Goal: Task Accomplishment & Management: Use online tool/utility

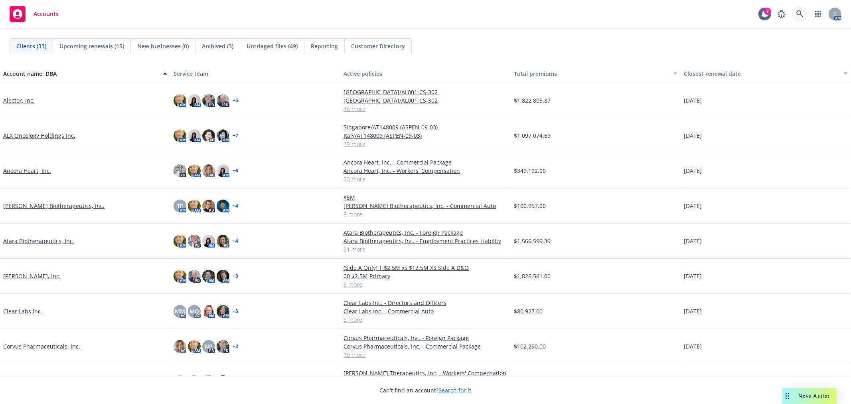
click at [796, 18] on link at bounding box center [800, 14] width 16 height 16
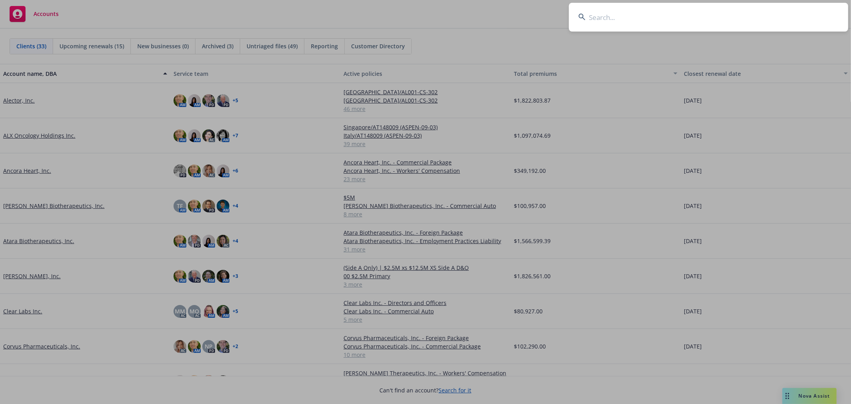
click at [760, 21] on input at bounding box center [708, 17] width 279 height 29
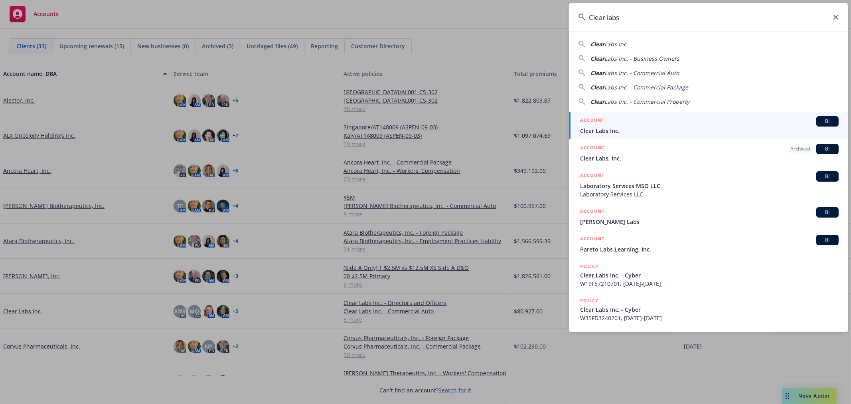
type input "Clear labs"
click at [661, 124] on div "ACCOUNT BI" at bounding box center [709, 121] width 259 height 10
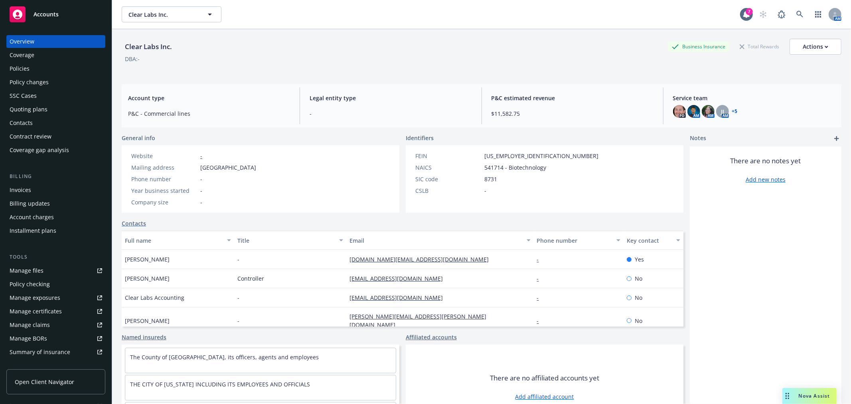
click at [28, 67] on div "Policies" at bounding box center [20, 68] width 20 height 13
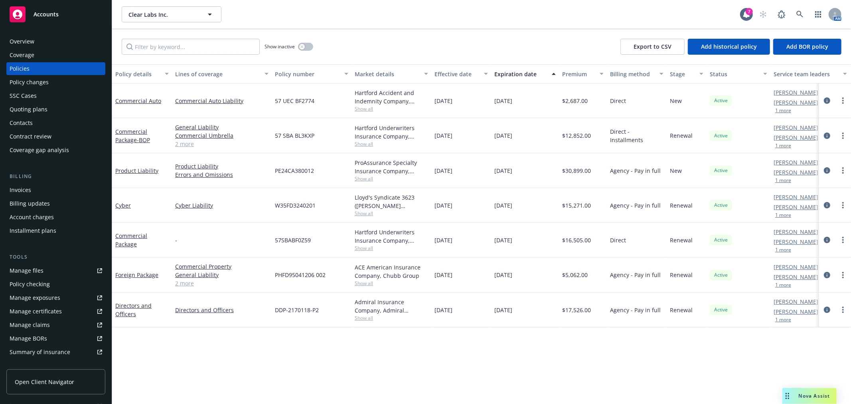
click at [475, 42] on div "Show inactive Export to CSV Add historical policy Add BOR policy" at bounding box center [481, 46] width 739 height 35
drag, startPoint x: 318, startPoint y: 135, endPoint x: 273, endPoint y: 137, distance: 44.7
click at [273, 137] on div "57 SBA BL3KXP" at bounding box center [312, 135] width 80 height 35
copy span "57 SBA BL3KXP"
click at [503, 43] on div "Show inactive Export to CSV Add historical policy Add BOR policy" at bounding box center [481, 46] width 739 height 35
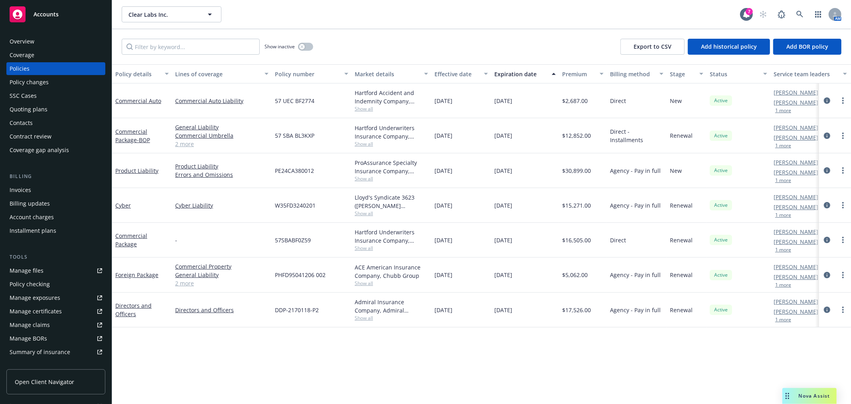
click at [26, 113] on div "Quoting plans" at bounding box center [29, 109] width 38 height 13
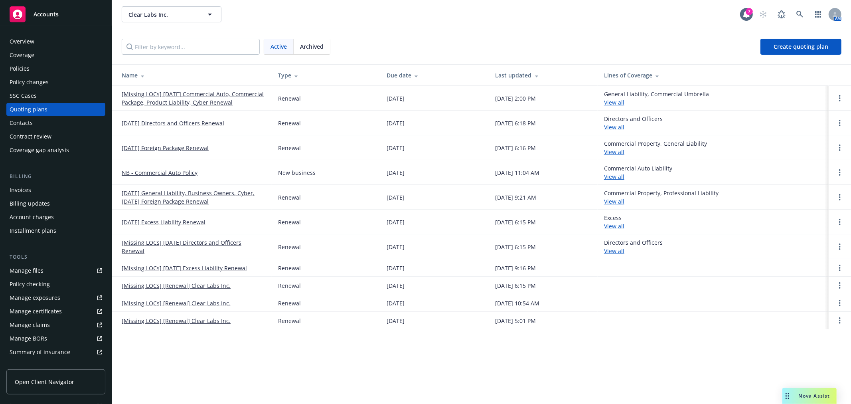
click at [530, 30] on div "Active Archived Create quoting plan" at bounding box center [481, 46] width 739 height 35
click at [208, 96] on link "[Missing LOCs] [DATE] Commercial Auto, Commercial Package, Product Liability, C…" at bounding box center [194, 98] width 144 height 17
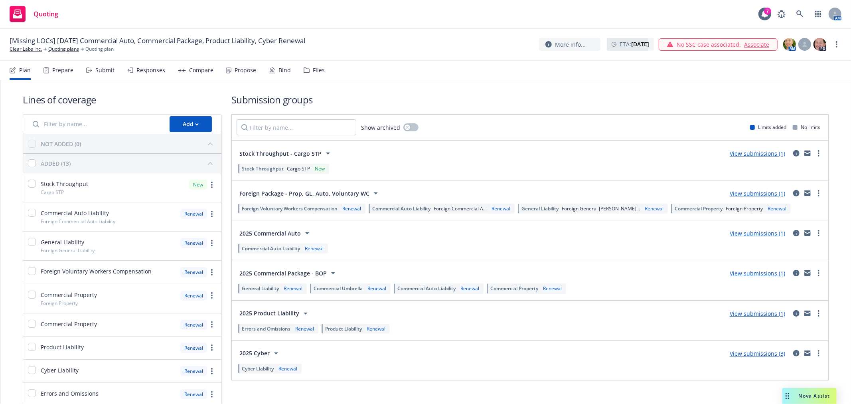
click at [240, 72] on div "Propose" at bounding box center [246, 70] width 22 height 6
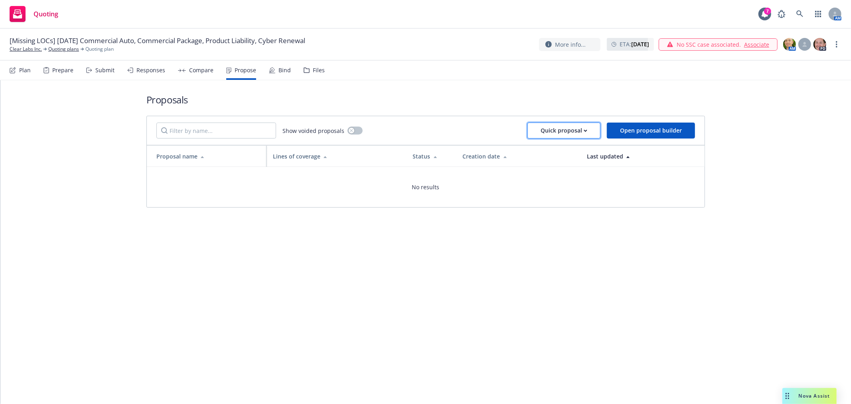
click at [576, 127] on div "Quick proposal" at bounding box center [564, 130] width 47 height 15
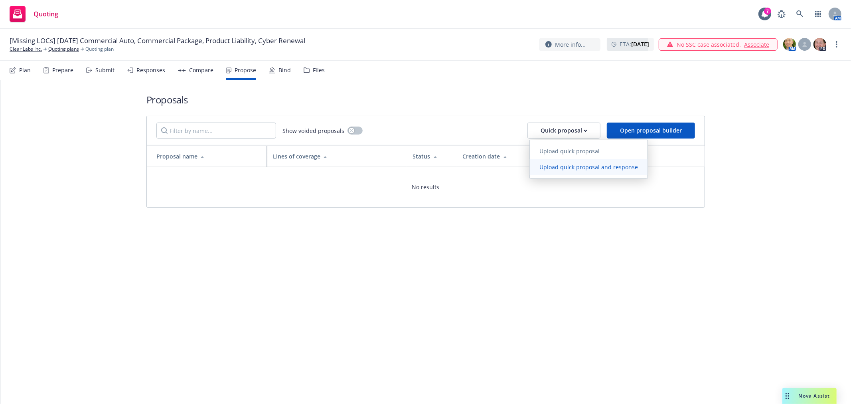
click at [579, 167] on span "Upload quick proposal and response" at bounding box center [589, 167] width 118 height 8
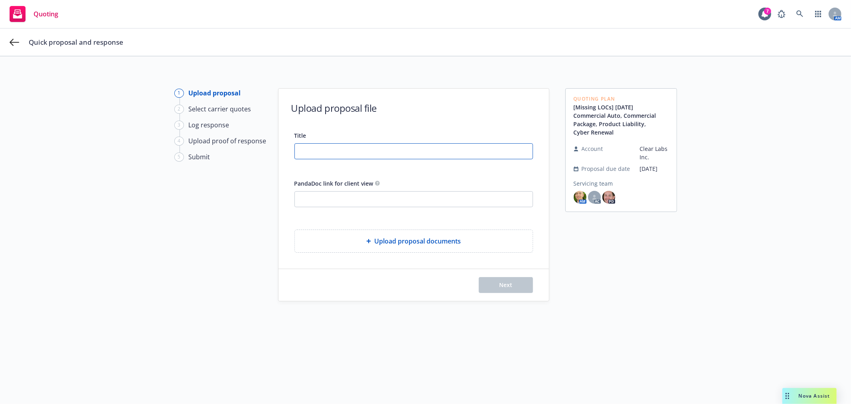
click at [427, 157] on input "Title" at bounding box center [414, 151] width 238 height 15
type input "Clear Labs - 25-26 P&C Proposal"
click at [374, 198] on input "PandaDoc link for client view" at bounding box center [414, 199] width 238 height 15
paste input "[URL][DOMAIN_NAME]"
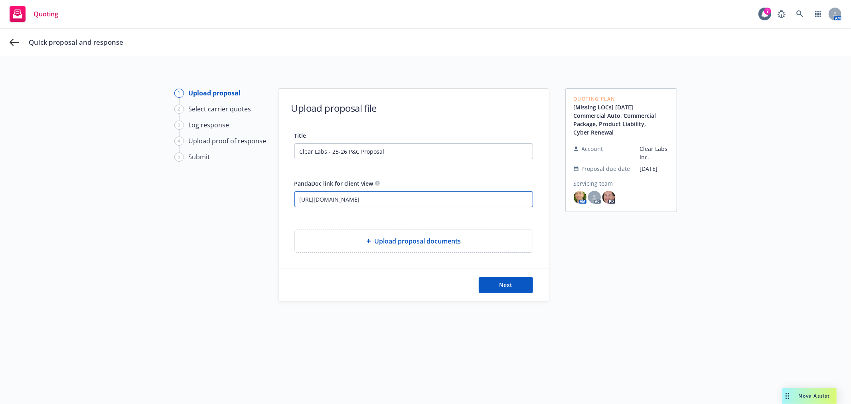
type input "[URL][DOMAIN_NAME]"
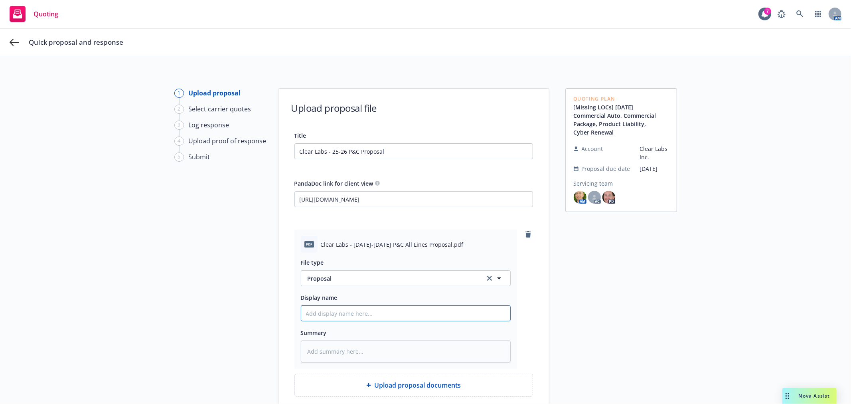
click at [358, 312] on input "Display name" at bounding box center [405, 313] width 209 height 15
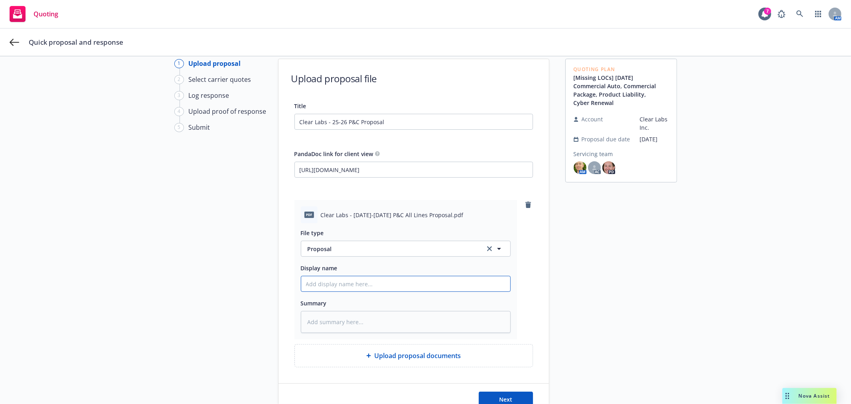
scroll to position [44, 0]
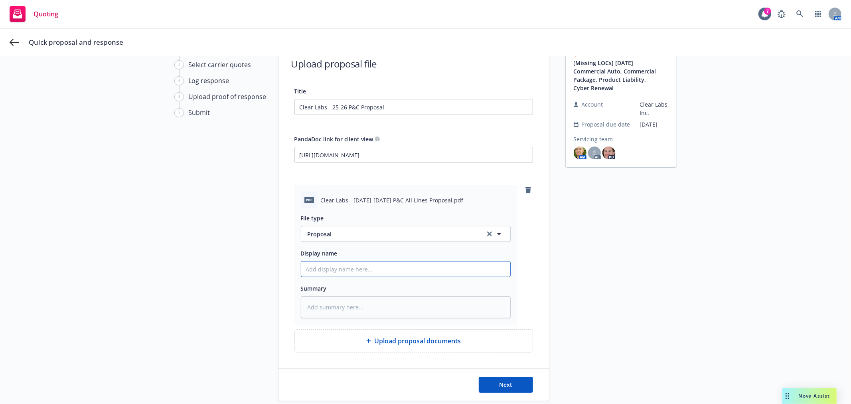
type textarea "x"
type input "C"
type textarea "x"
type input "Cl"
type textarea "x"
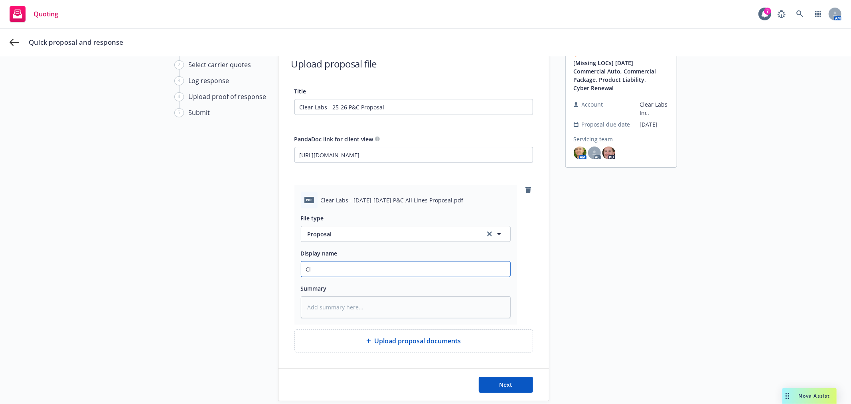
type input "Cle"
type textarea "x"
type input "Clea"
type textarea "x"
type input "Clear"
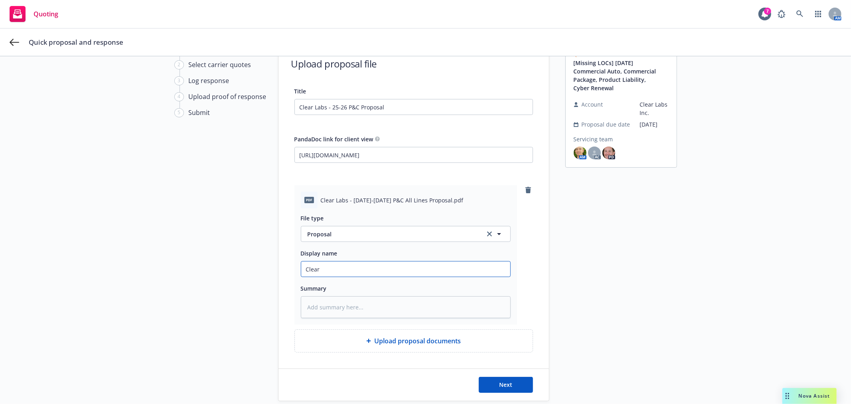
type textarea "x"
type input "Clear"
type textarea "x"
type input "Clear L"
type textarea "x"
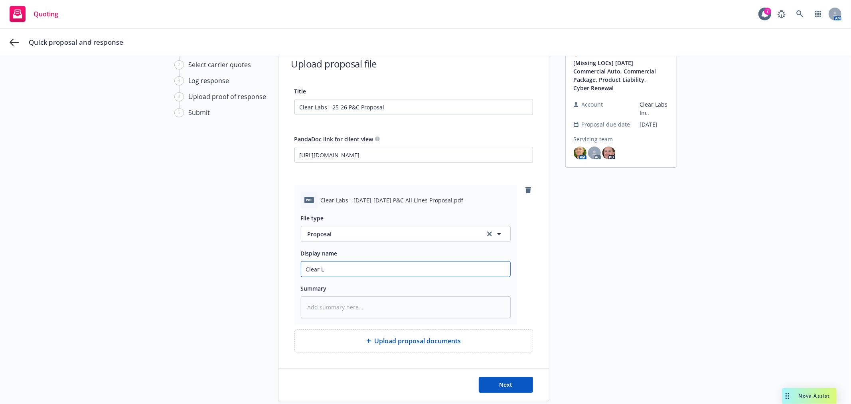
type input "Clear La"
type textarea "x"
type input "Clear Lab"
type textarea "x"
type input "Clear Labs"
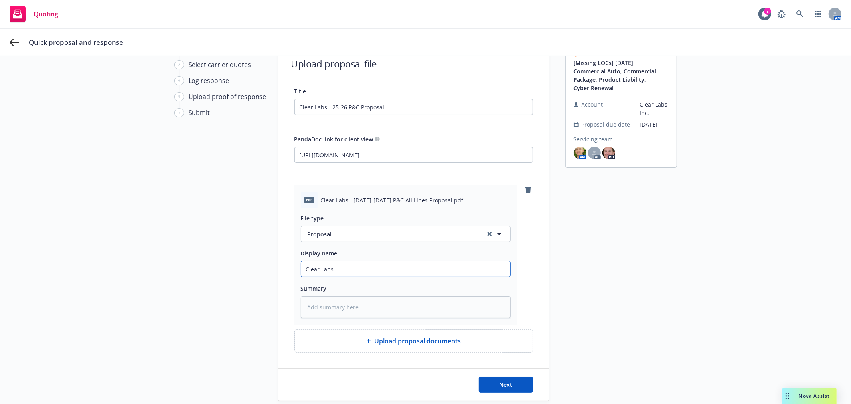
type textarea "x"
type input "Clear Labs"
type textarea "x"
type input "Clear Labs -"
type textarea "x"
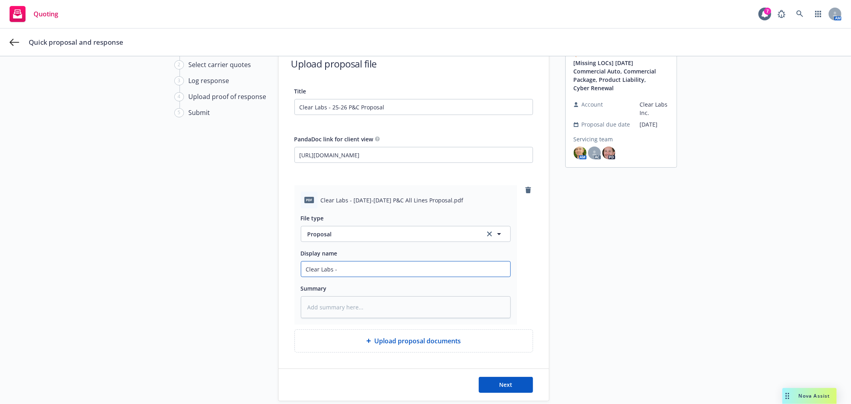
type input "Clear Labs -"
type textarea "x"
type input "Clear Labs - 2"
type textarea "x"
type input "Clear Labs - 25"
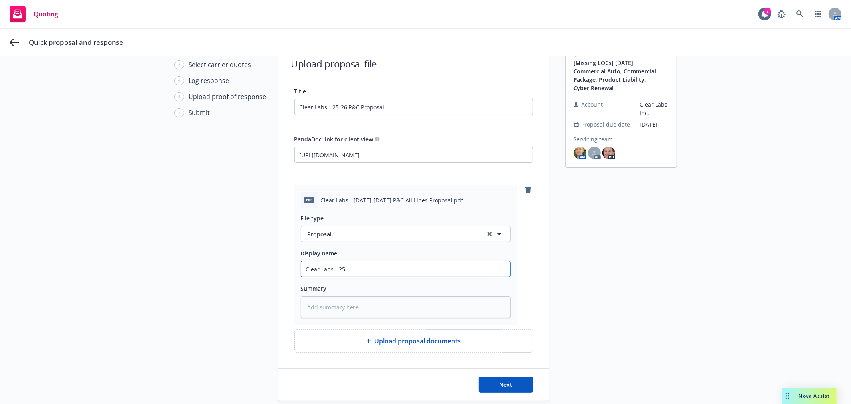
type textarea "x"
type input "Clear Labs - 25-"
type textarea "x"
type input "Clear Labs - 25-"
type textarea "x"
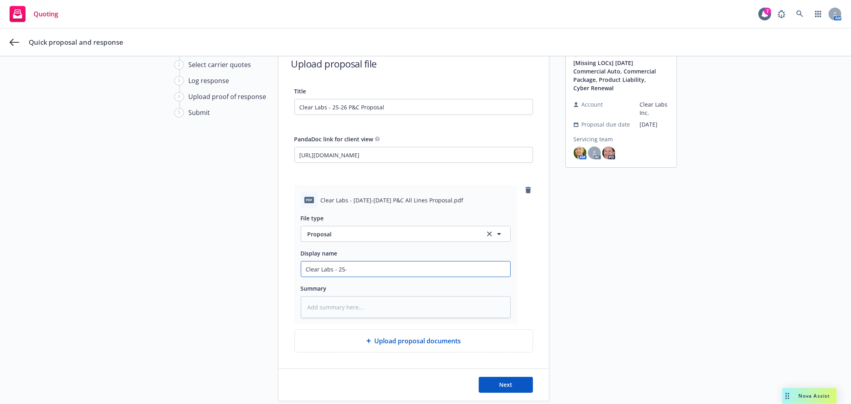
type input "Clear Labs - 25-"
type textarea "x"
type input "Clear Labs - 25-2"
type textarea "x"
type input "Clear Labs - 25-26"
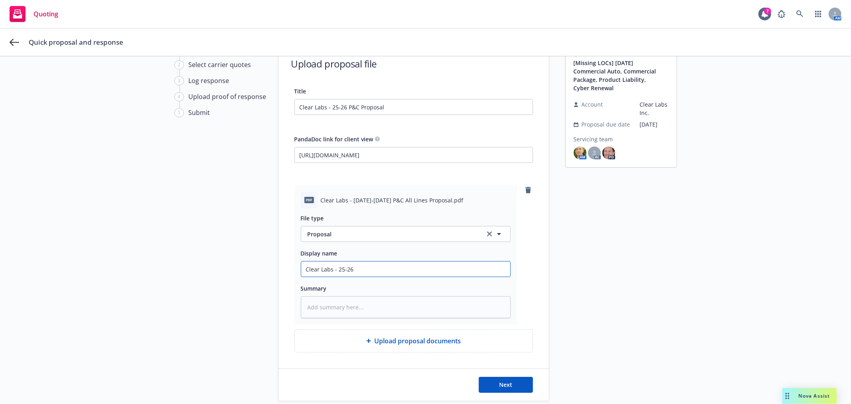
type textarea "x"
type input "Clear Labs - 25-26"
type textarea "x"
type input "Clear Labs - 25-26 P"
type textarea "x"
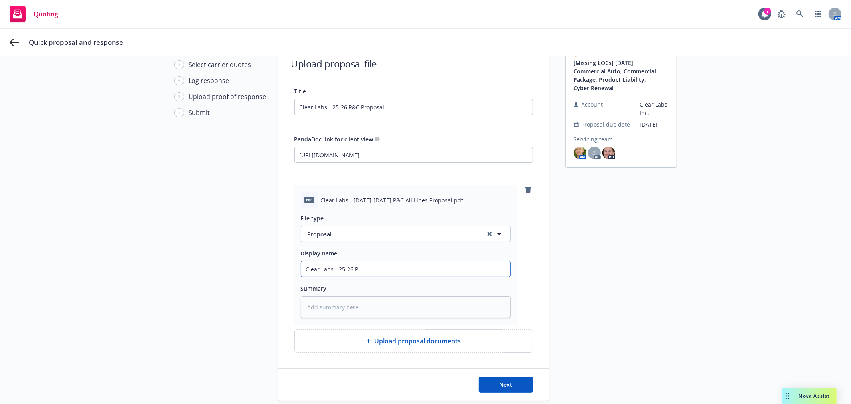
type input "Clear Labs - 25-26 Pr"
type textarea "x"
type input "Clear Labs - 25-26 Pro"
type textarea "x"
type input "Clear Labs - 25-26 Prop"
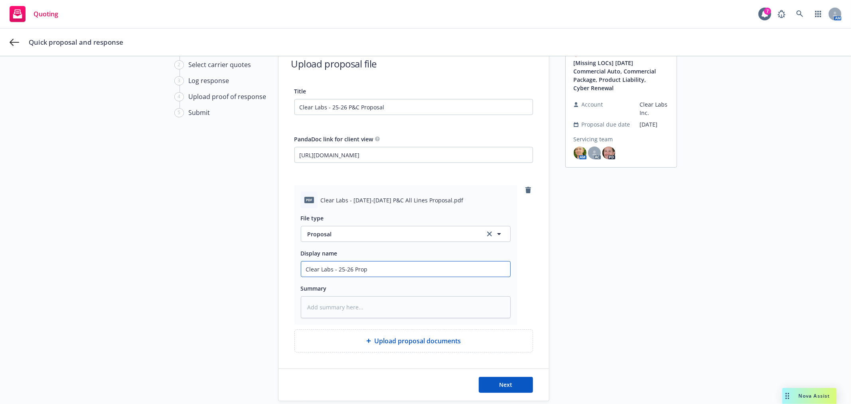
type textarea "x"
type input "Clear Labs - 25-26 Propo"
type textarea "x"
type input "Clear Labs - 25-26 Propos"
type textarea "x"
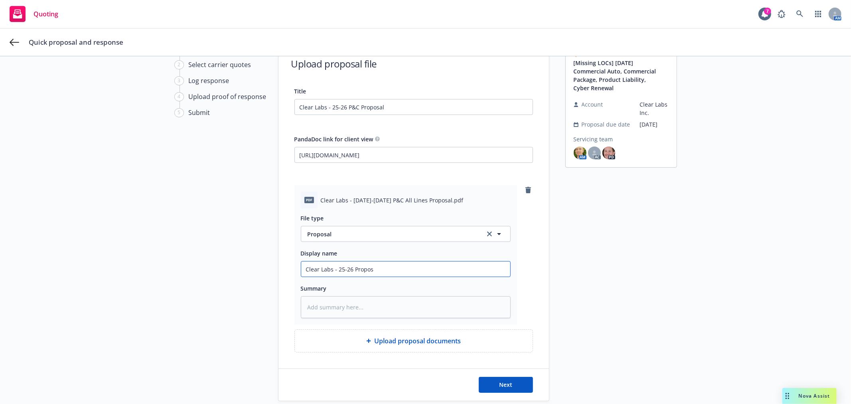
type input "Clear Labs - 25-26 Proposa"
type textarea "x"
type input "Clear Labs - 25-26 Proposal"
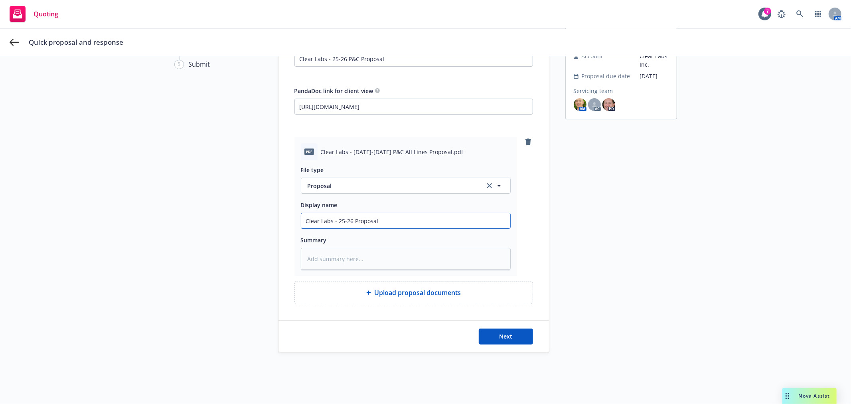
scroll to position [93, 0]
click at [350, 220] on input "Clear Labs - 25-26 Proposal" at bounding box center [405, 220] width 209 height 15
type textarea "x"
type input "Clear Labs - 25-26 PProposal"
type textarea "x"
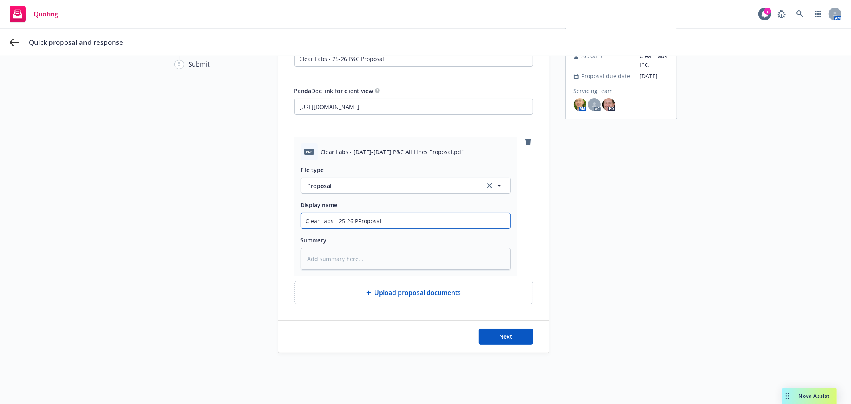
type input "Clear Labs - 25-26 P&Proposal"
type textarea "x"
type input "Clear Labs - 25-26 P&CProposal"
type textarea "x"
type input "Clear Labs - 25-26 P&C Proposal"
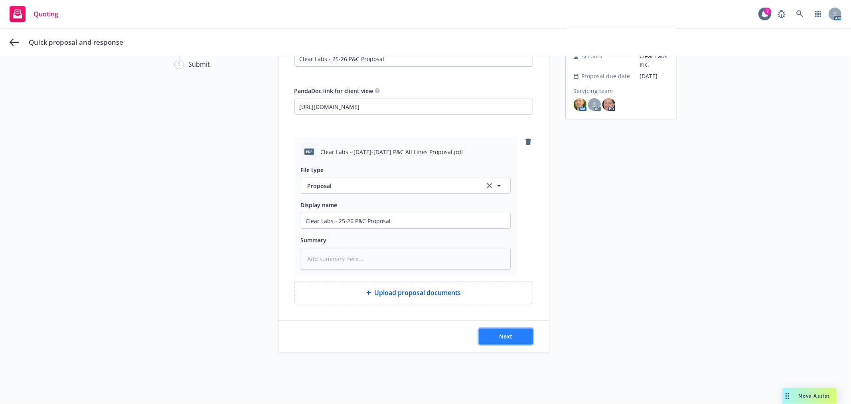
click at [503, 329] on button "Next" at bounding box center [506, 337] width 54 height 16
type textarea "x"
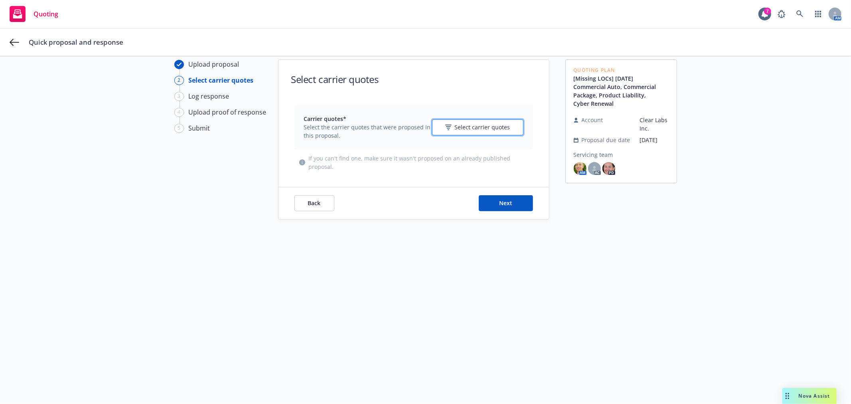
click at [478, 131] on span "Select carrier quotes" at bounding box center [482, 127] width 55 height 8
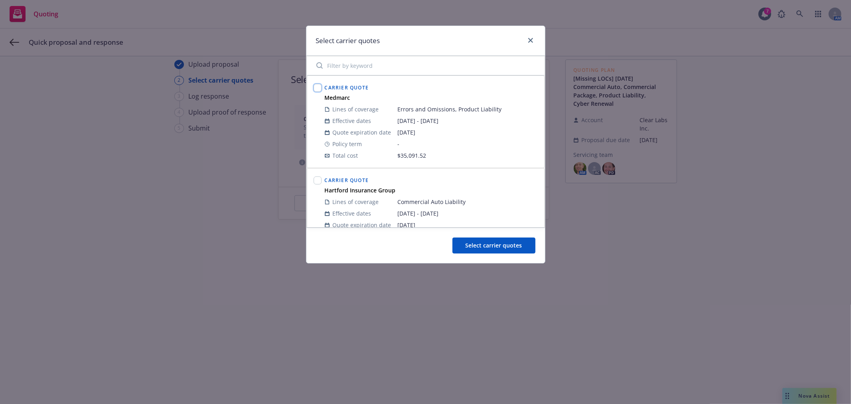
click at [315, 88] on input "checkbox" at bounding box center [318, 88] width 8 height 8
checkbox input "true"
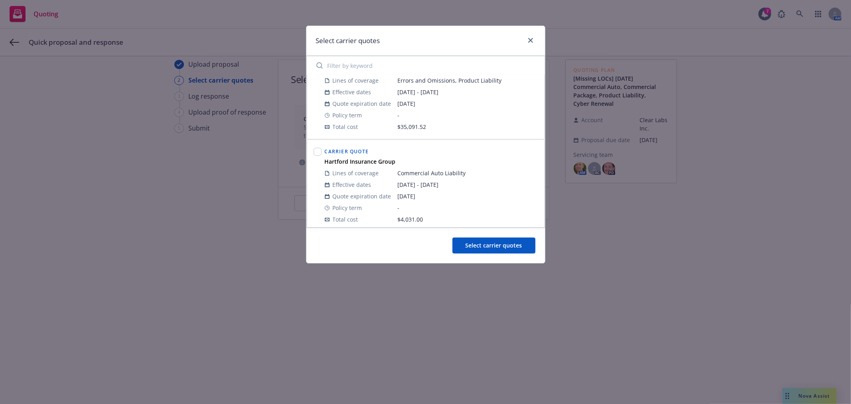
scroll to position [44, 0]
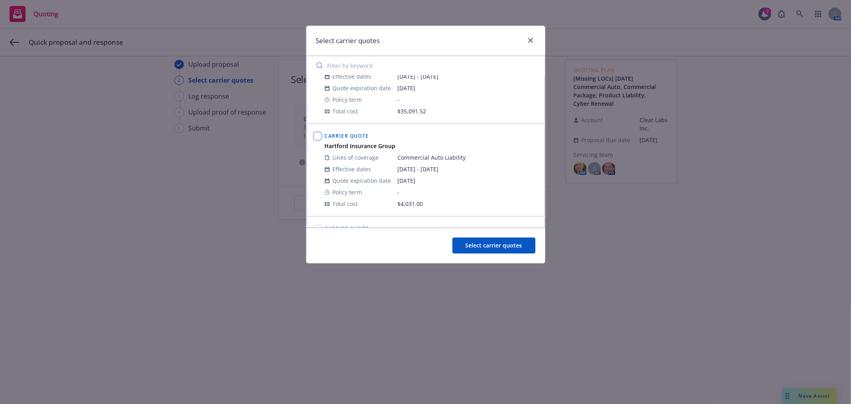
click at [318, 137] on input "checkbox" at bounding box center [318, 136] width 8 height 8
checkbox input "true"
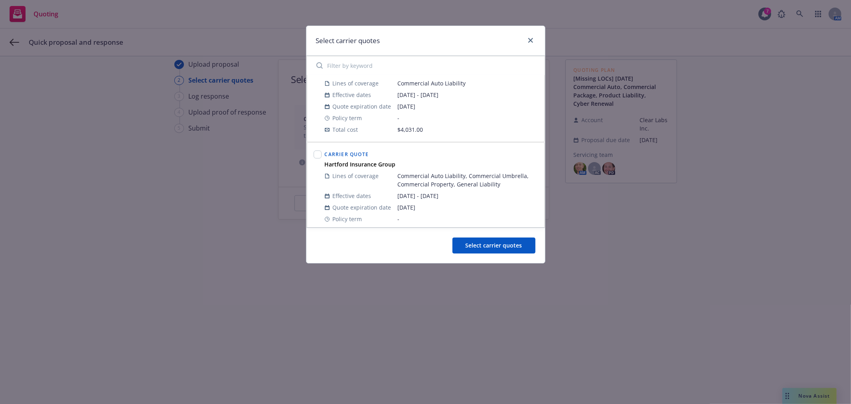
scroll to position [133, 0]
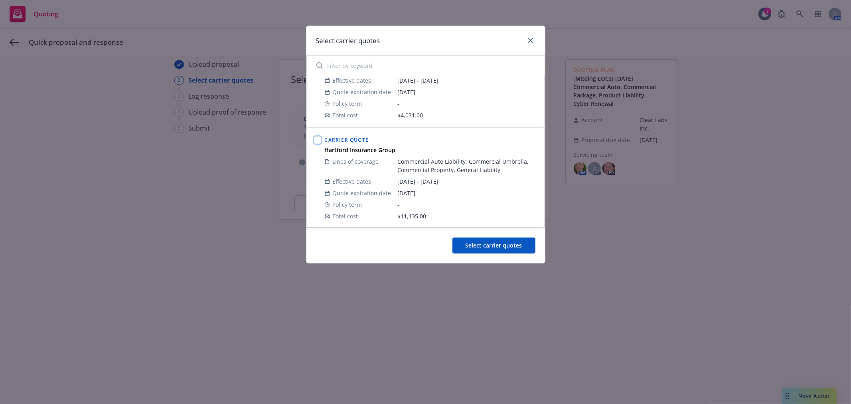
click at [314, 140] on input "checkbox" at bounding box center [318, 140] width 8 height 8
checkbox input "true"
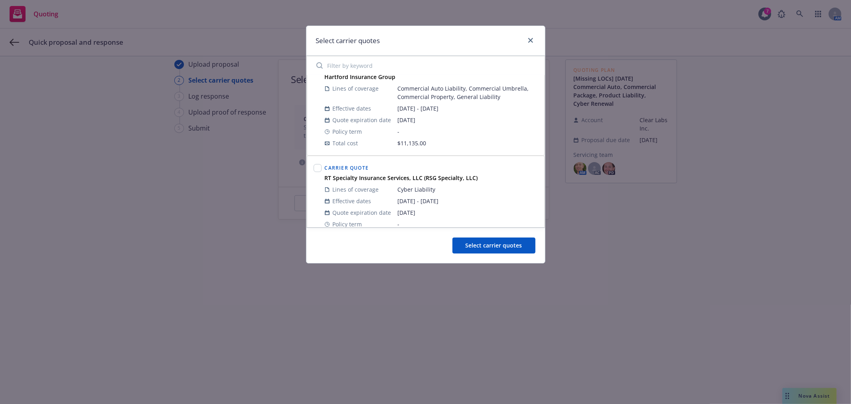
scroll to position [222, 0]
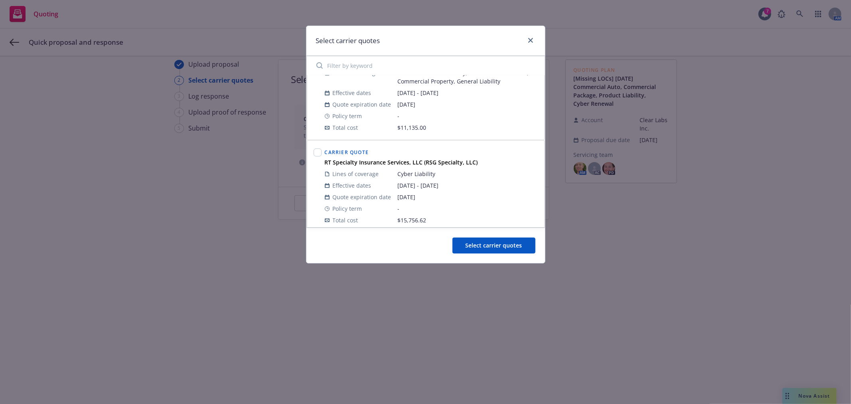
click at [321, 150] on div at bounding box center [318, 153] width 8 height 10
click at [321, 150] on input "checkbox" at bounding box center [318, 152] width 8 height 8
checkbox input "true"
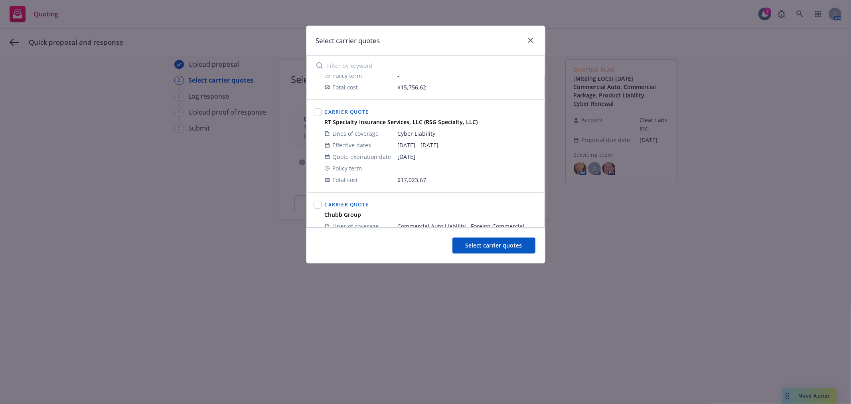
scroll to position [399, 0]
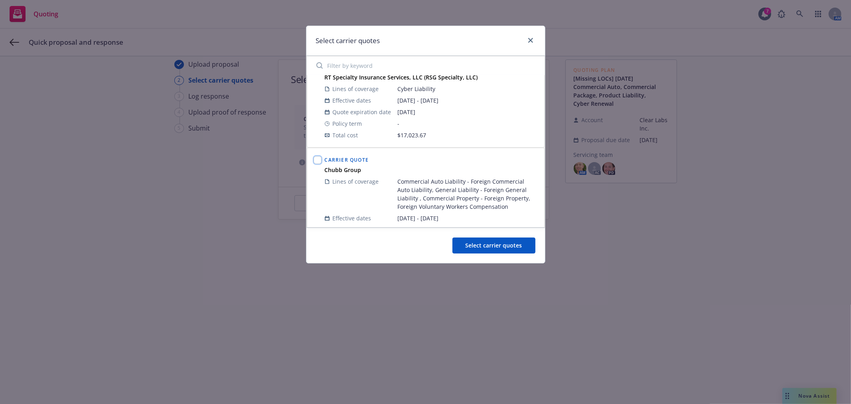
click at [318, 163] on input "checkbox" at bounding box center [318, 160] width 8 height 8
checkbox input "true"
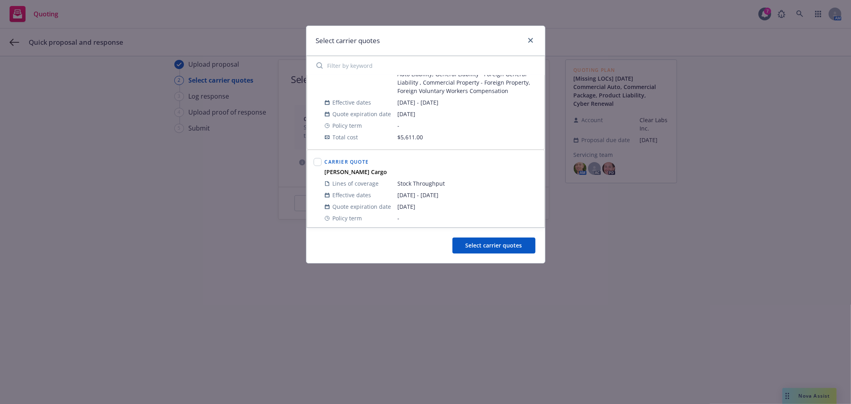
scroll to position [530, 0]
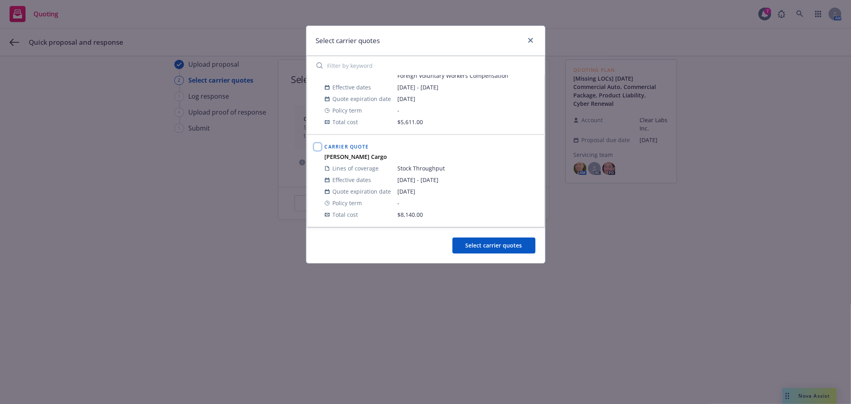
click at [317, 150] on input "checkbox" at bounding box center [318, 147] width 8 height 8
checkbox input "true"
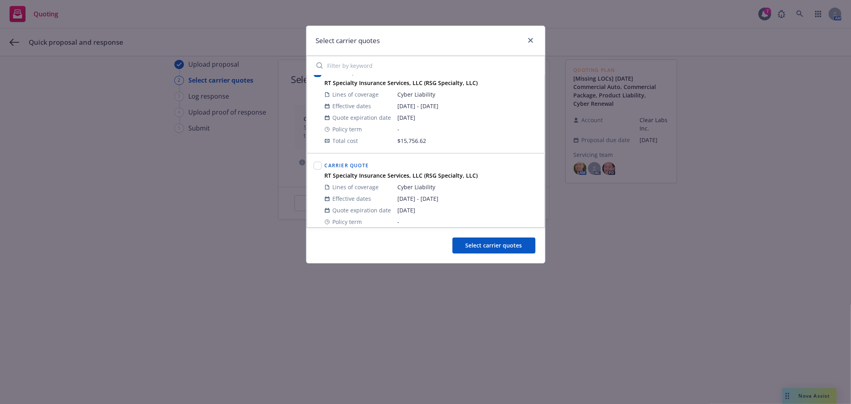
scroll to position [264, 0]
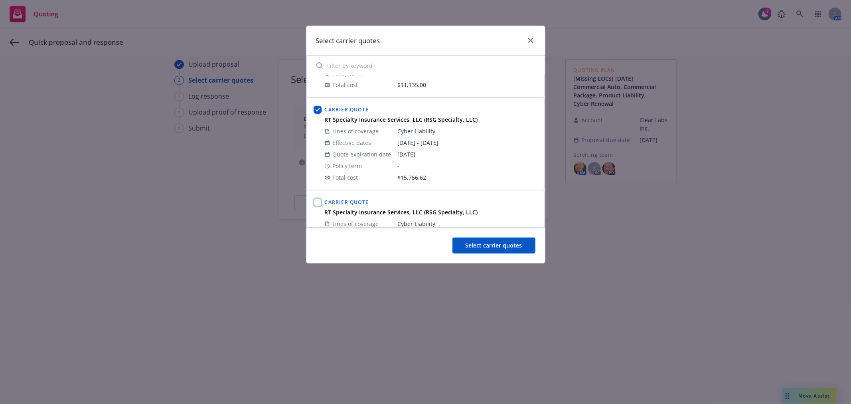
click at [319, 204] on input "checkbox" at bounding box center [318, 202] width 8 height 8
checkbox input "true"
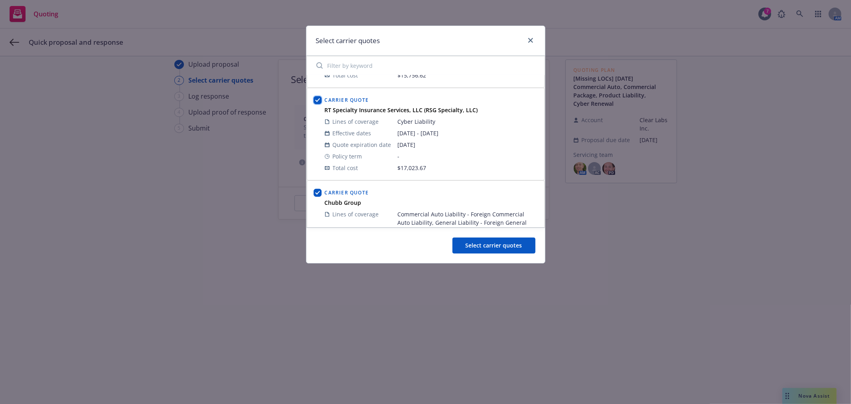
scroll to position [530, 0]
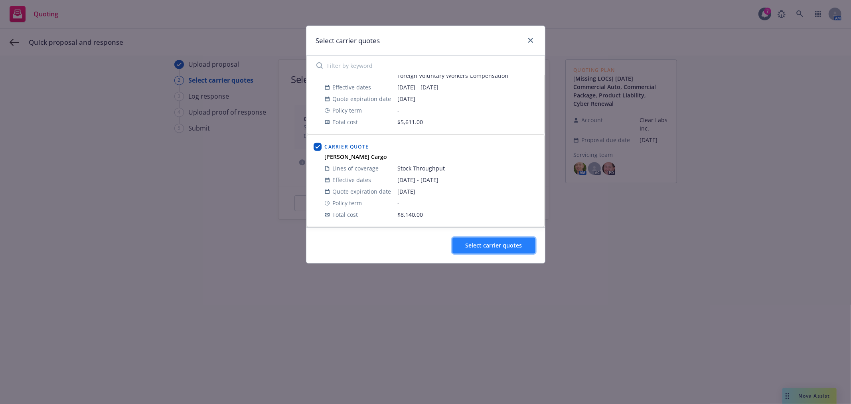
click at [502, 247] on span "Select carrier quotes" at bounding box center [494, 246] width 57 height 8
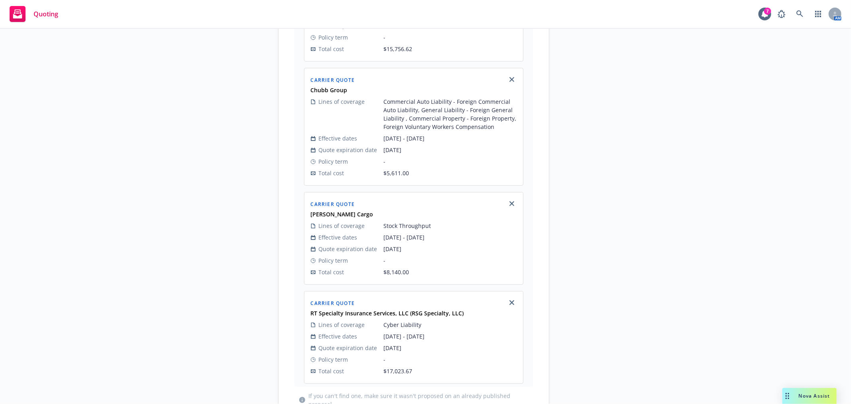
scroll to position [622, 0]
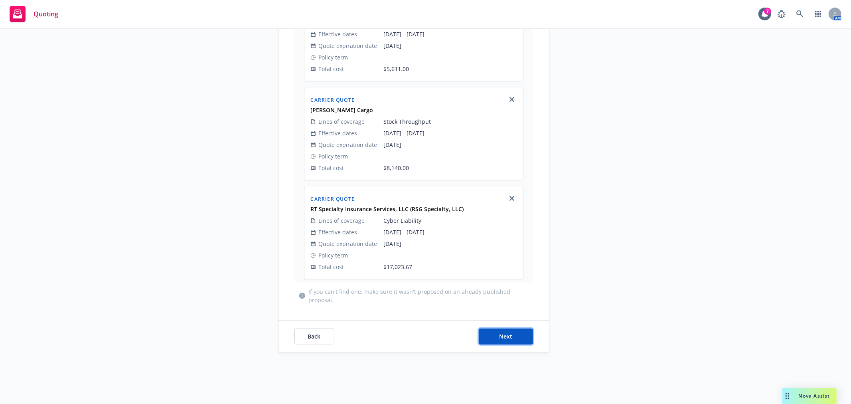
click at [509, 337] on button "Next" at bounding box center [506, 337] width 54 height 16
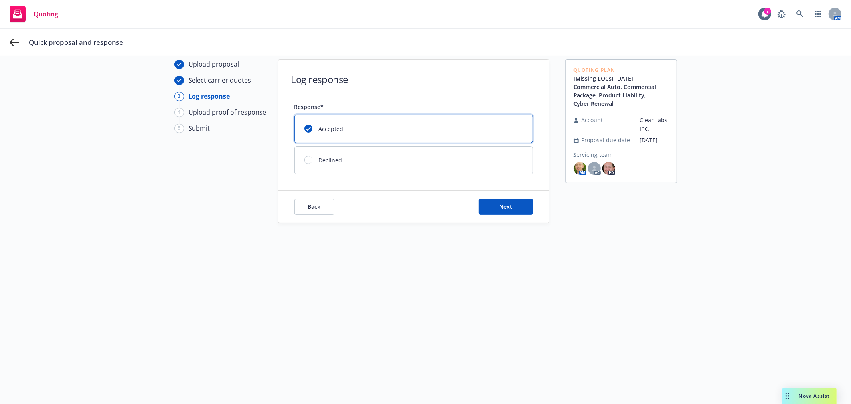
scroll to position [29, 0]
click at [510, 206] on button "Next" at bounding box center [506, 207] width 54 height 16
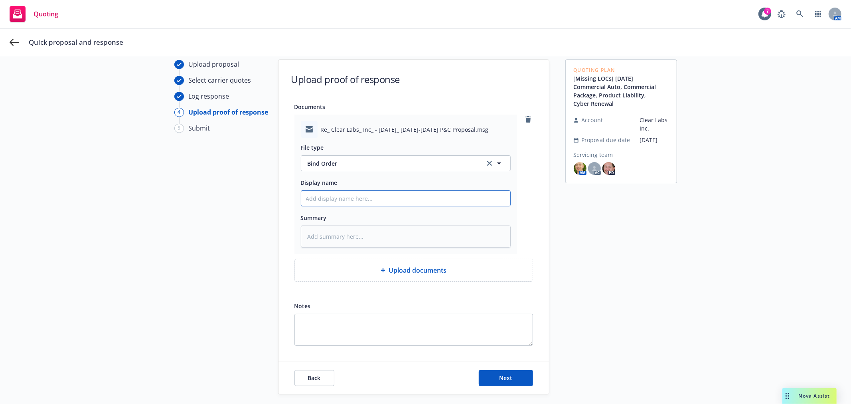
click at [361, 201] on input "Display name" at bounding box center [405, 198] width 209 height 15
type textarea "x"
type input "E"
type textarea "x"
type input "Em"
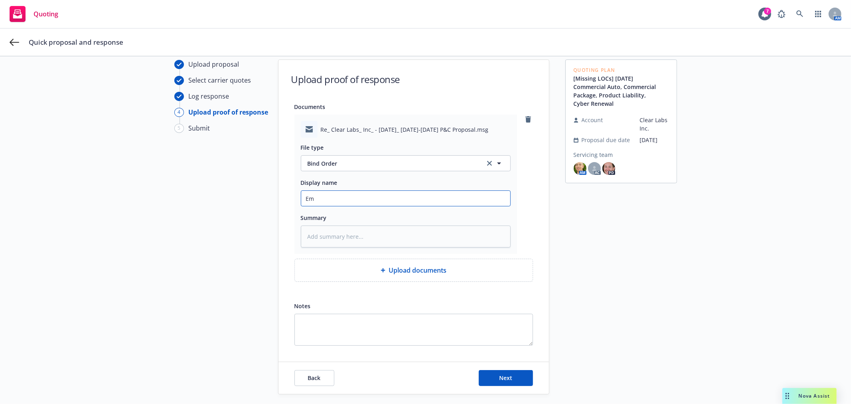
type textarea "x"
type input "Ema"
type textarea "x"
type input "Emai"
type textarea "x"
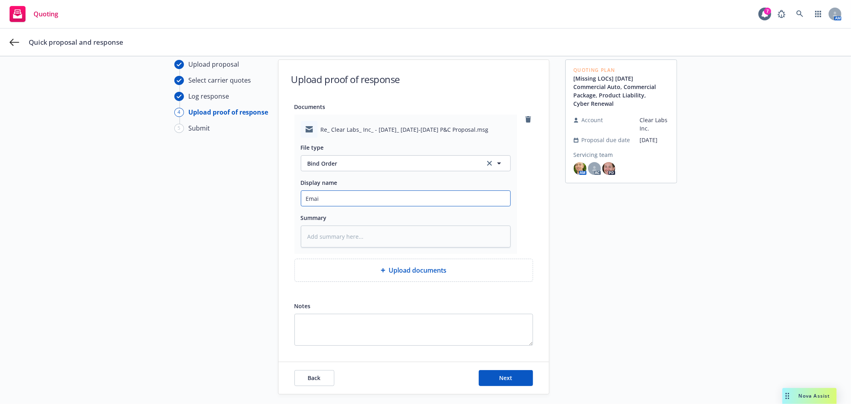
type input "Email"
type textarea "x"
type input "Email"
type textarea "x"
type input "Email f"
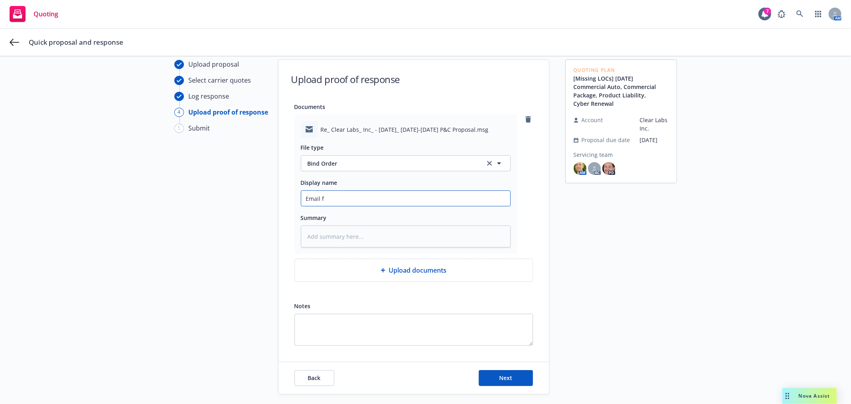
type textarea "x"
type input "Email fr"
type textarea "x"
type input "Email fro"
type textarea "x"
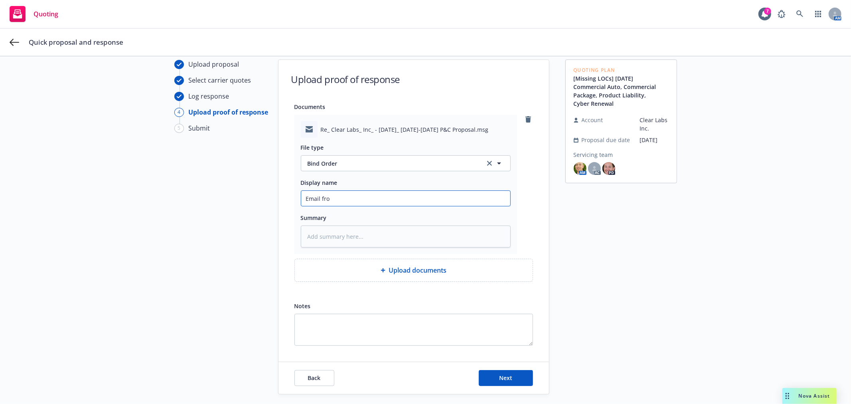
type input "Email from"
type textarea "x"
type input "Email from"
type textarea "x"
type input "Email from I"
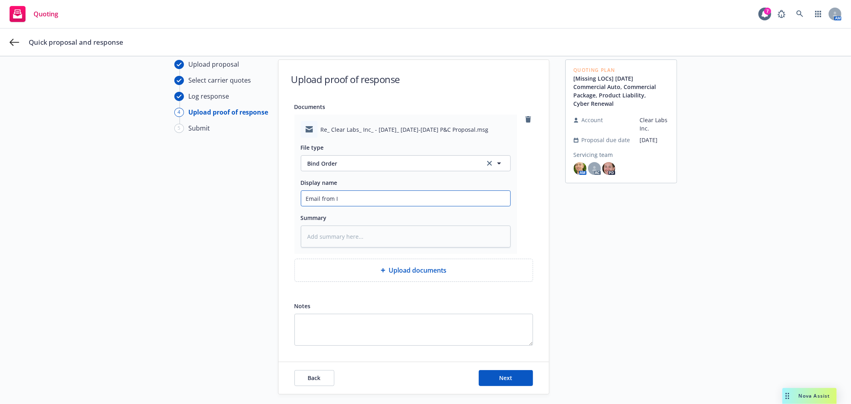
type textarea "x"
type input "Email from In"
type textarea "x"
type input "Email from Ins"
type textarea "x"
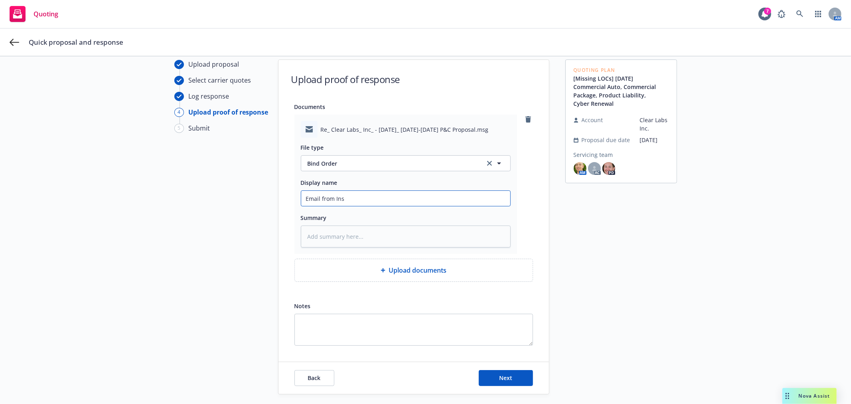
type input "Email from Insu"
type textarea "x"
type input "Email from Insur"
type textarea "x"
type input "Email from Insure"
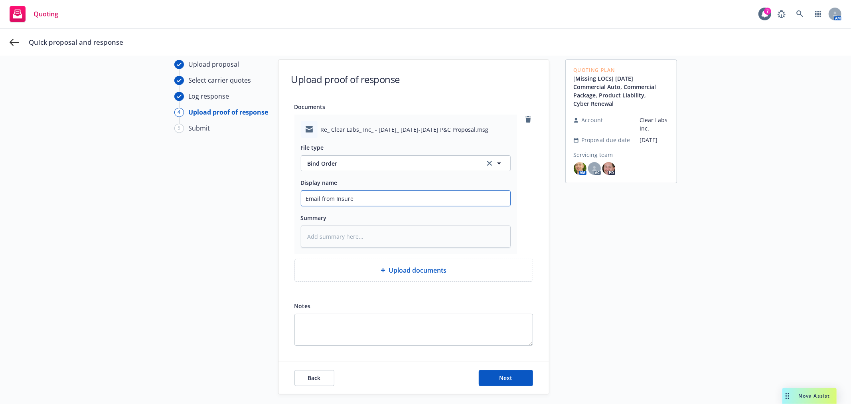
type textarea "x"
type input "Email from Insured"
type textarea "x"
type input "Email from Insured"
type textarea "x"
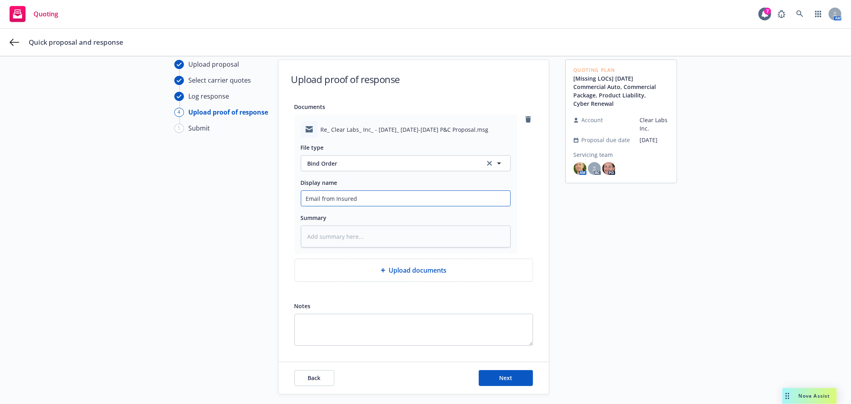
type input "Email from Insured w"
type textarea "x"
type input "Email from Insured wi"
type textarea "x"
type input "Email from Insured wit"
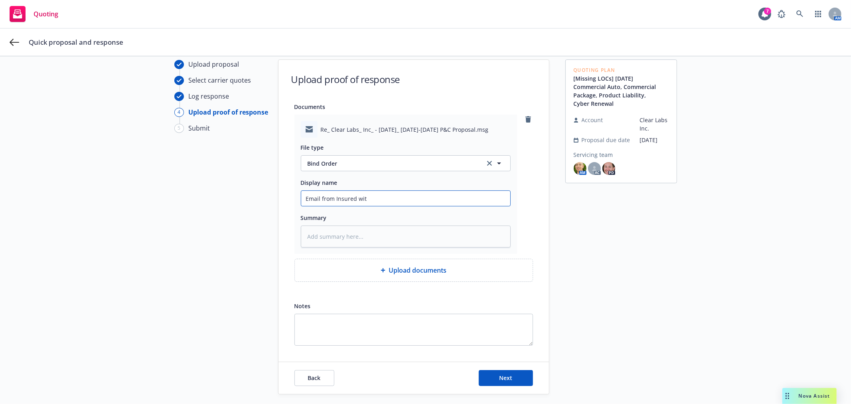
type textarea "x"
type input "Email from Insured with"
type textarea "x"
type input "Email from Insured with"
type textarea "x"
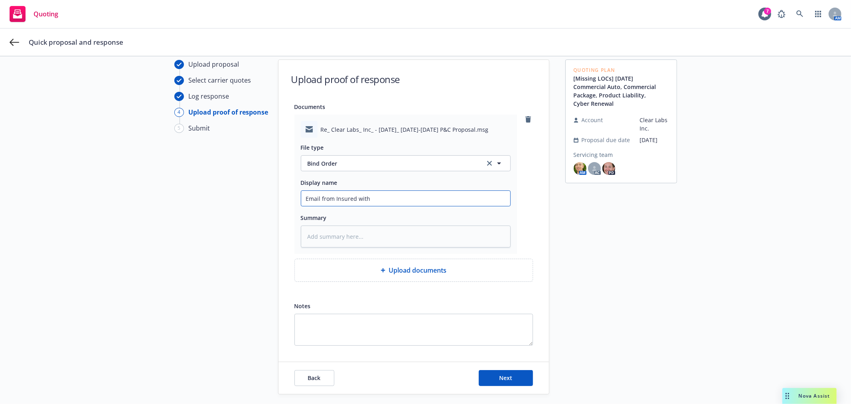
type input "Email from Insured with B"
type textarea "x"
type input "Email from Insured with Bi"
type textarea "x"
type input "Email from Insured with Bin"
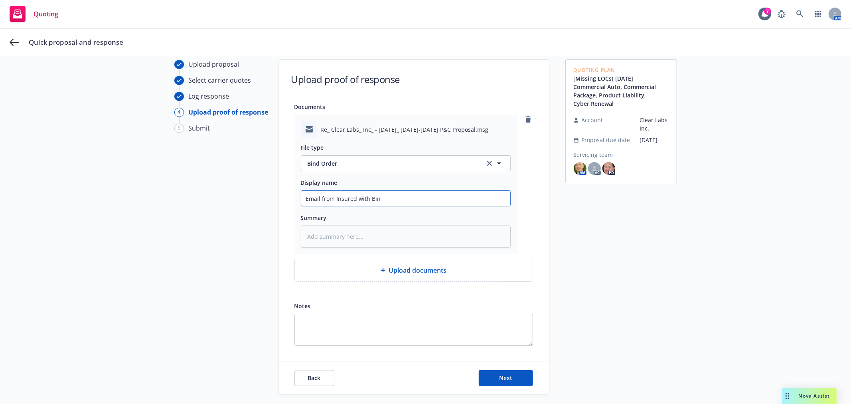
type textarea "x"
type input "Email from Insured with Bind"
type textarea "x"
type input "Email from Insured with Bind"
type textarea "x"
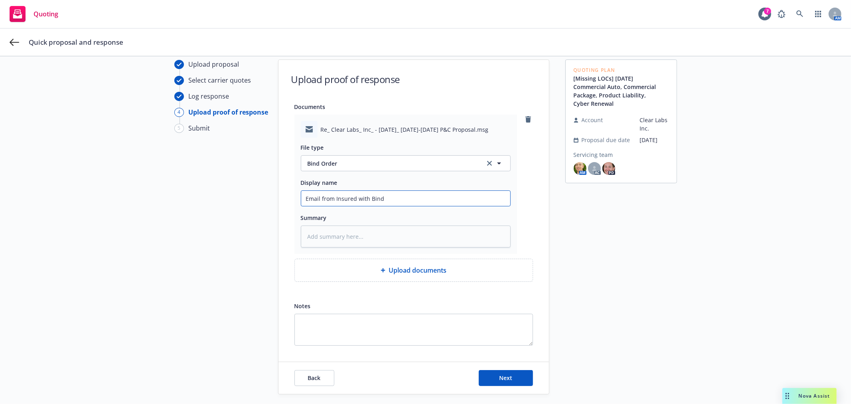
type input "Email from Insured with Bind O"
type textarea "x"
type input "Email from Insured with Bind Or"
type textarea "x"
type input "Email from Insured with Bind Ord"
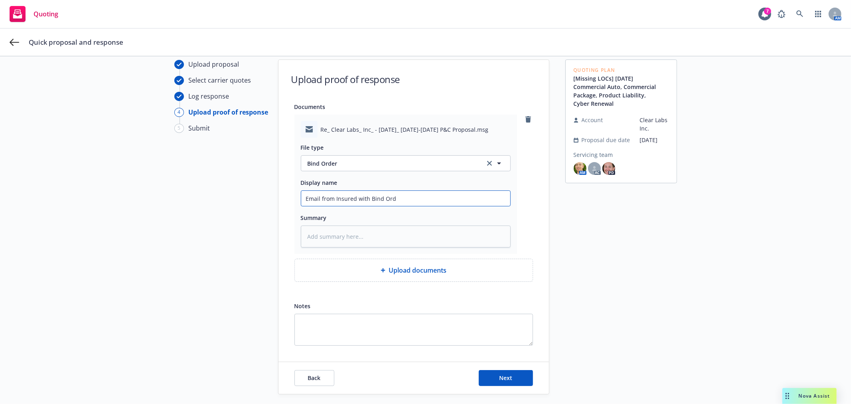
type textarea "x"
type input "Email from Insured with Bind Orde"
type textarea "x"
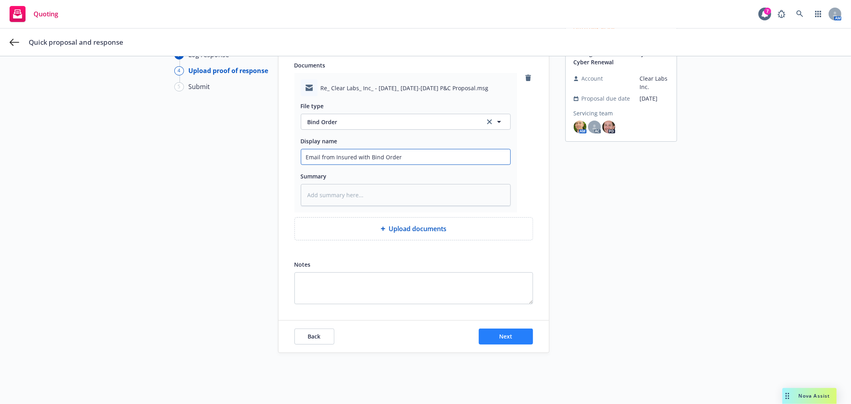
type input "Email from Insured with Bind Order"
click at [507, 332] on button "Next" at bounding box center [506, 337] width 54 height 16
type textarea "x"
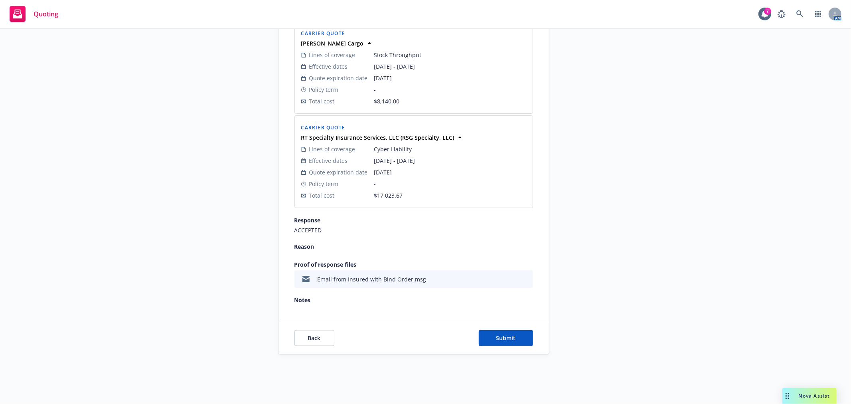
scroll to position [688, 0]
click at [512, 336] on button "Submit" at bounding box center [506, 337] width 54 height 16
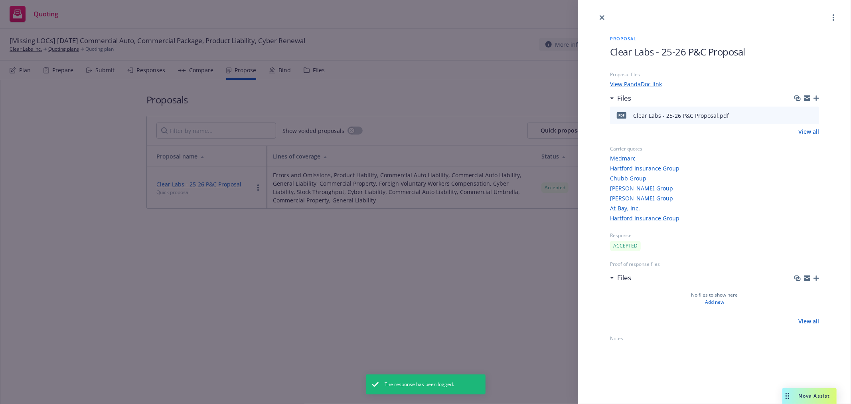
click at [414, 228] on div "Proposal Clear Labs - 25-26 P&C Proposal Proposal files View PandaDoc link File…" at bounding box center [425, 202] width 851 height 404
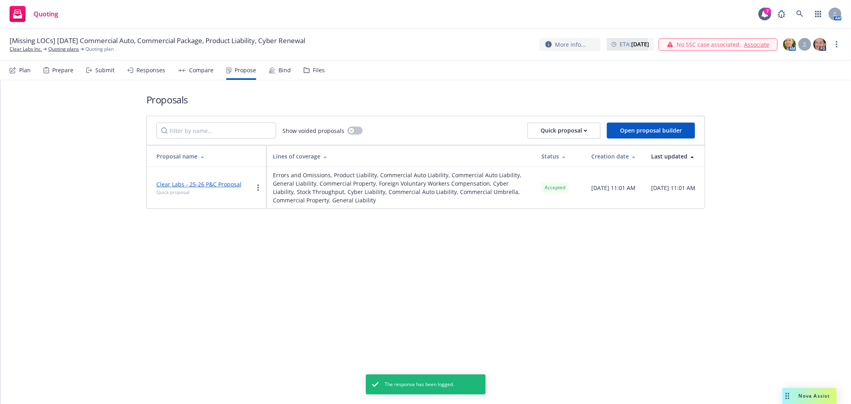
click at [284, 73] on div "Bind" at bounding box center [285, 70] width 12 height 6
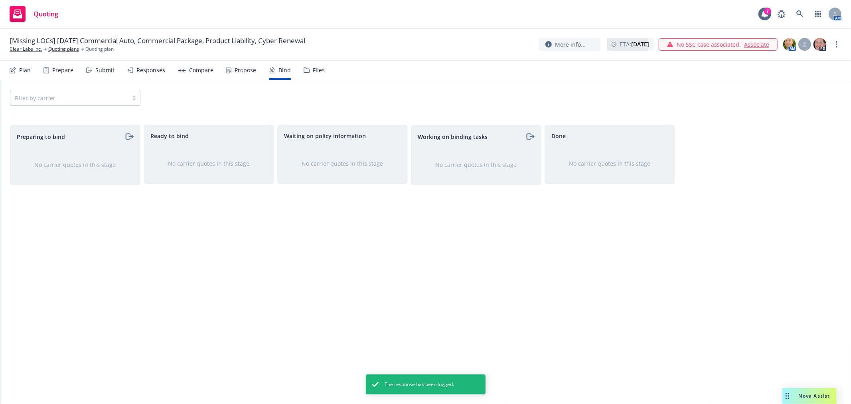
click at [243, 67] on div "Propose" at bounding box center [246, 70] width 22 height 6
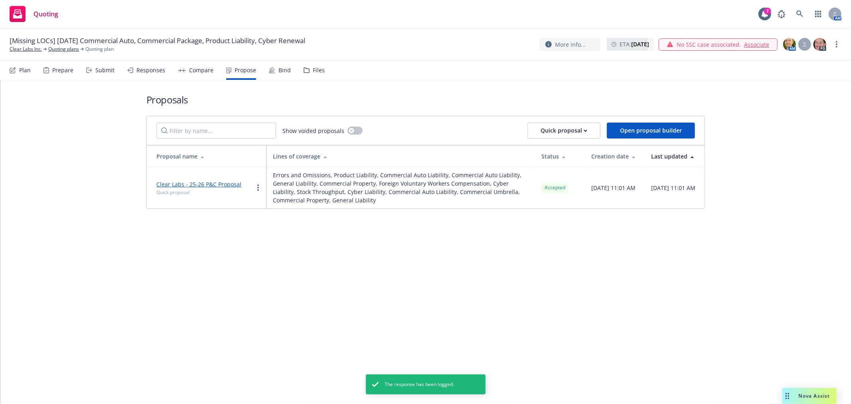
click at [279, 70] on div "Bind" at bounding box center [285, 70] width 12 height 6
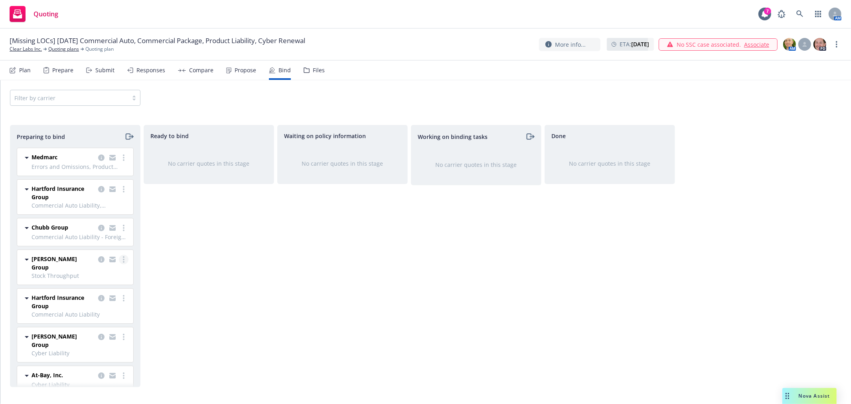
click at [122, 260] on link "more" at bounding box center [124, 260] width 10 height 10
click at [101, 309] on span "Move to done" at bounding box center [77, 308] width 55 height 8
click at [122, 332] on link "more" at bounding box center [124, 337] width 10 height 10
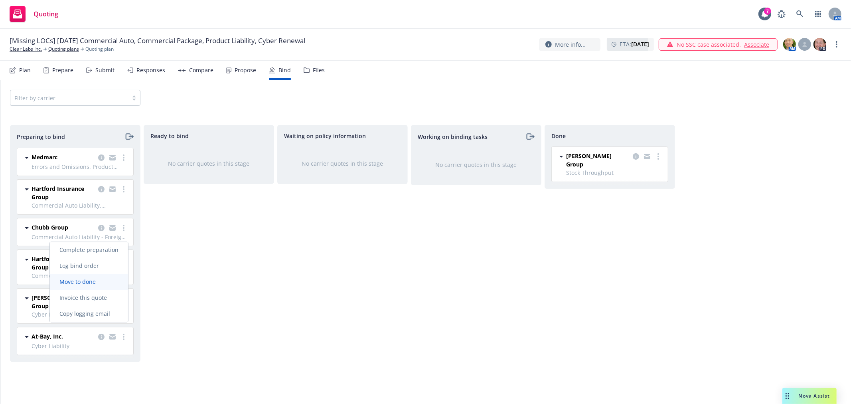
click at [79, 284] on span "Move to done" at bounding box center [77, 282] width 55 height 8
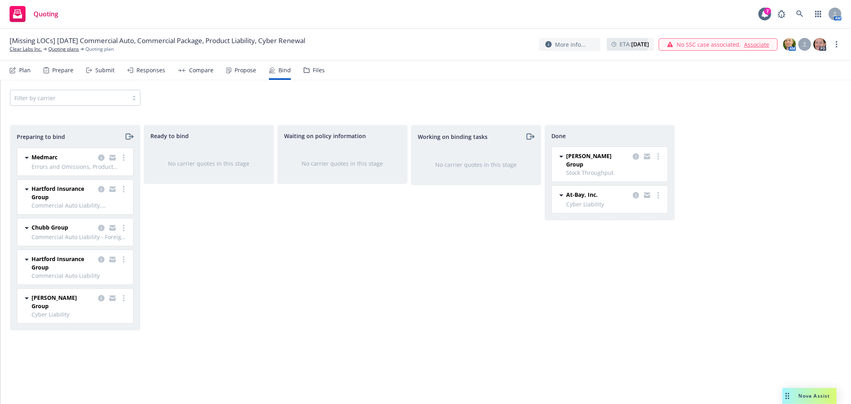
click at [341, 222] on div "Waiting on policy information No carrier quotes in this stage" at bounding box center [342, 256] width 131 height 262
click at [100, 300] on icon "copy logging email" at bounding box center [101, 298] width 6 height 6
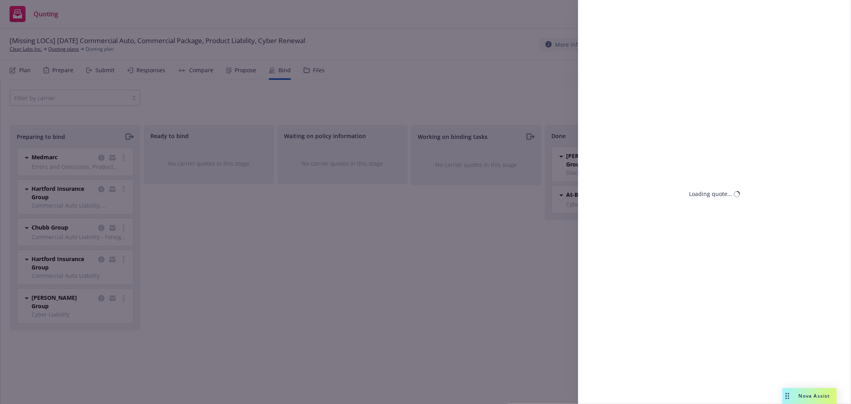
select select "CA"
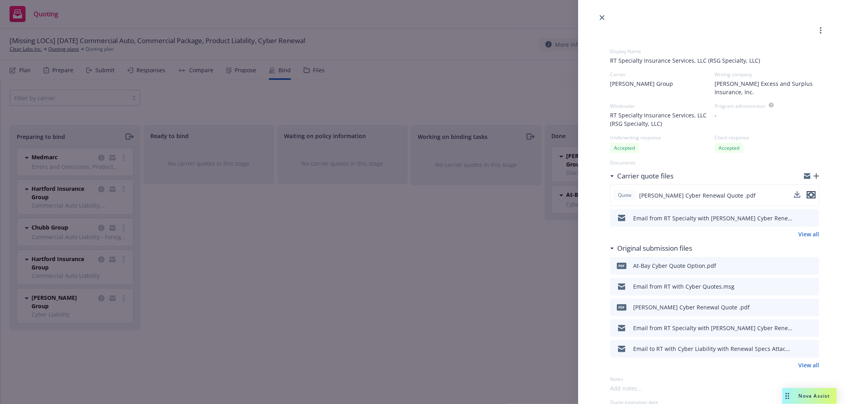
click at [808, 195] on icon "preview file" at bounding box center [811, 195] width 7 height 6
click at [604, 20] on link "close" at bounding box center [603, 18] width 10 height 10
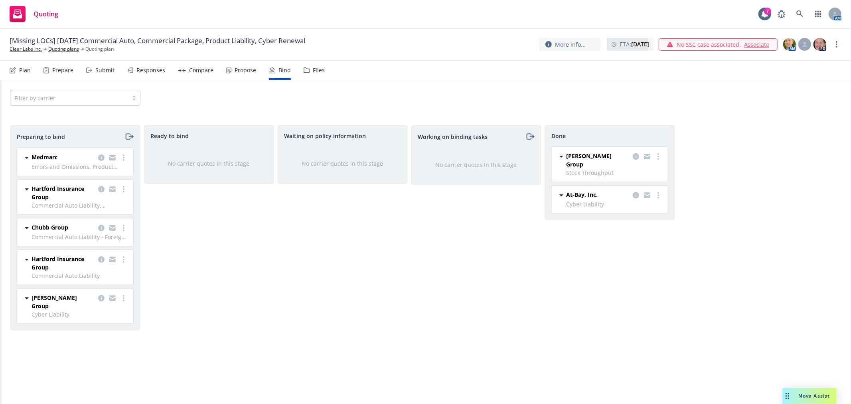
click at [432, 29] on div "[Missing LOCs] [DATE] Commercial Auto, Commercial Package, Product Liability, C…" at bounding box center [425, 45] width 851 height 32
click at [800, 13] on icon at bounding box center [800, 13] width 7 height 7
click at [802, 8] on link at bounding box center [800, 14] width 16 height 16
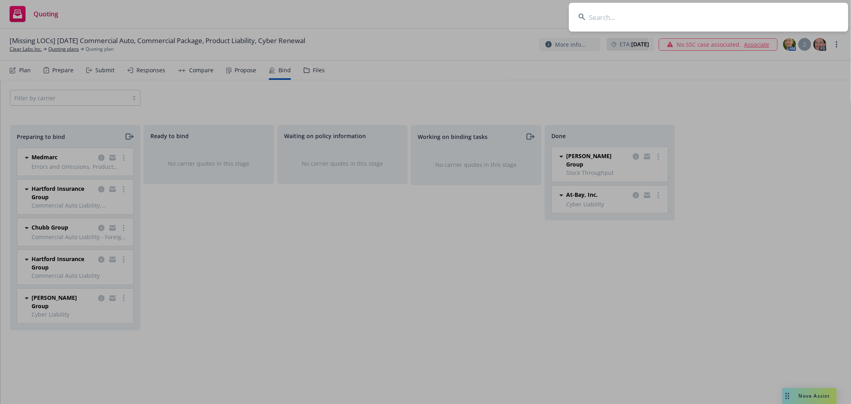
click at [656, 16] on input at bounding box center [708, 17] width 279 height 29
type input "C"
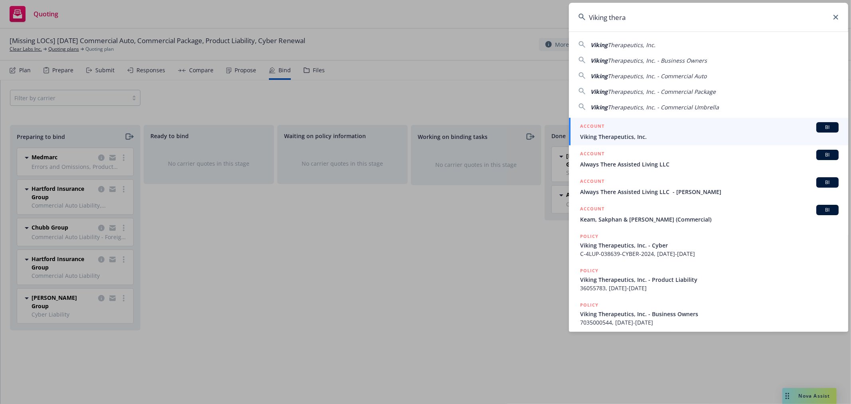
type input "Viking thera"
click at [646, 133] on span "Viking Therapeutics, Inc." at bounding box center [709, 137] width 259 height 8
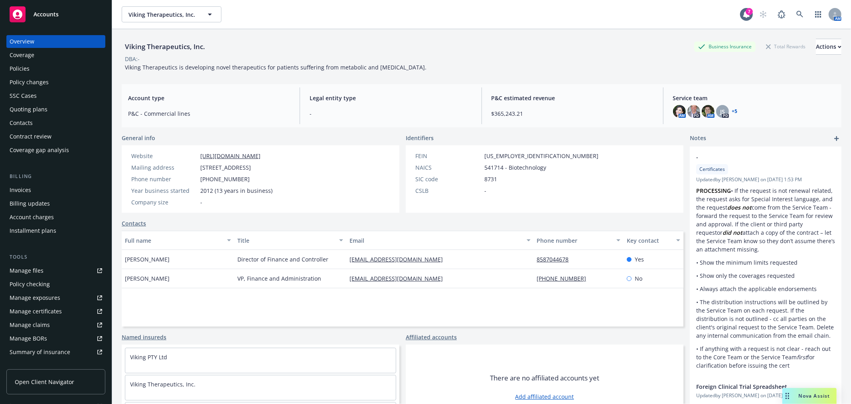
click at [28, 68] on div "Policies" at bounding box center [20, 68] width 20 height 13
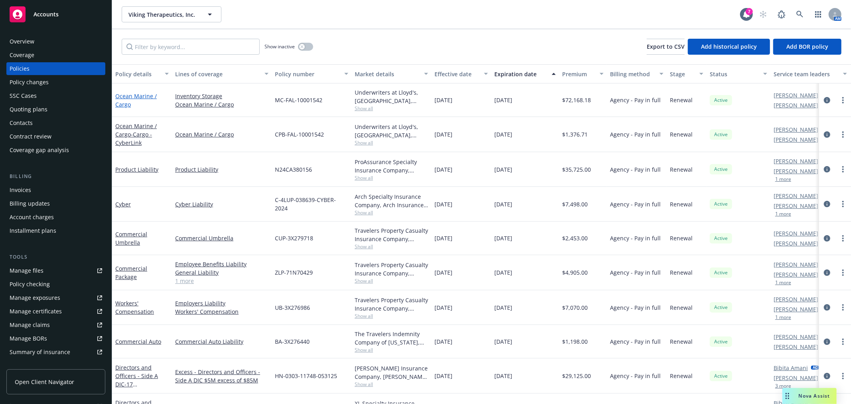
click at [141, 96] on link "Ocean Marine / Cargo" at bounding box center [136, 100] width 42 height 16
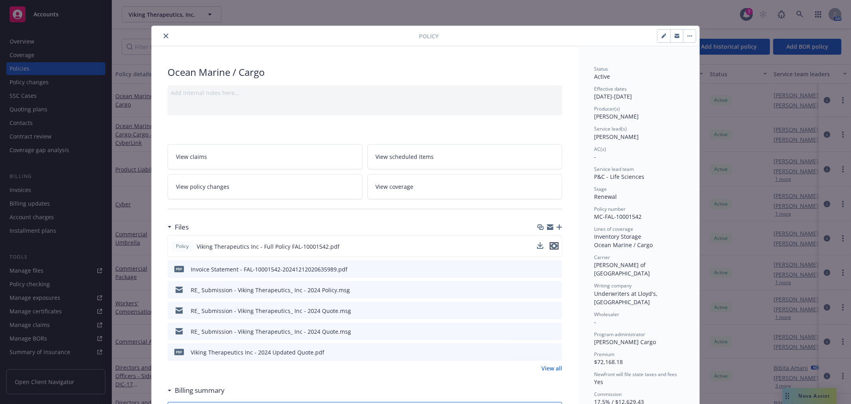
click at [553, 245] on icon "preview file" at bounding box center [554, 246] width 7 height 6
